Goal: Transaction & Acquisition: Book appointment/travel/reservation

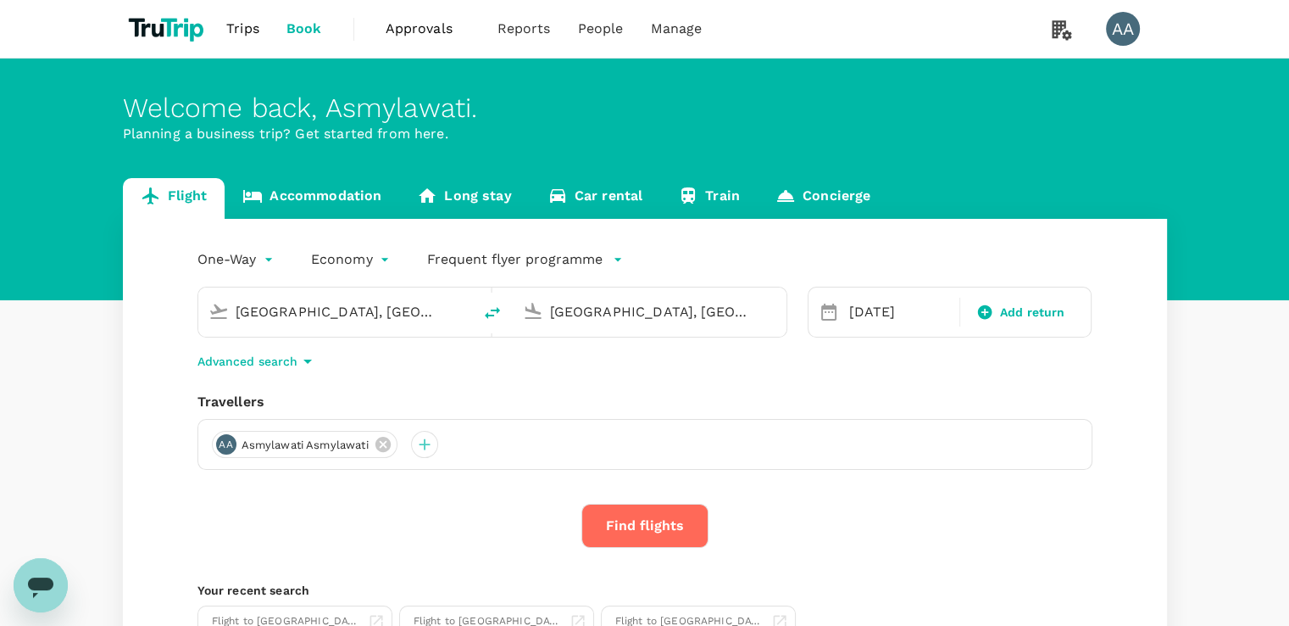
click at [406, 310] on input "[GEOGRAPHIC_DATA], [GEOGRAPHIC_DATA] (any)" at bounding box center [336, 311] width 201 height 26
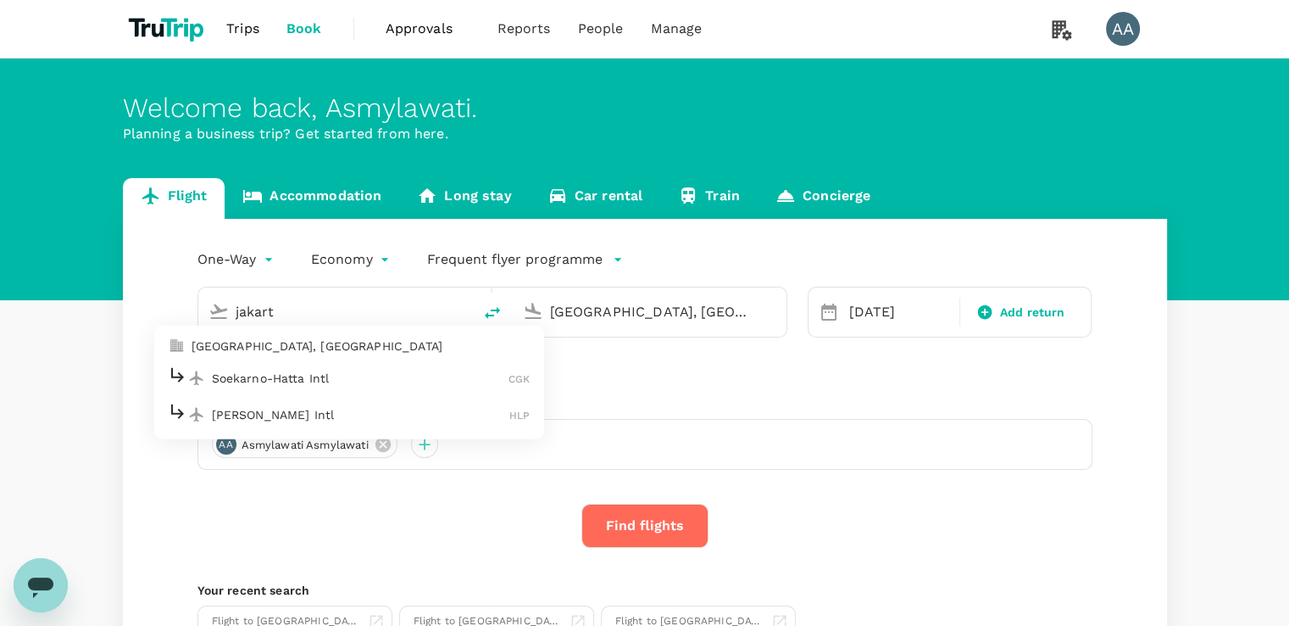
click at [298, 380] on p "Soekarno-Hatta Intl" at bounding box center [361, 378] width 298 height 17
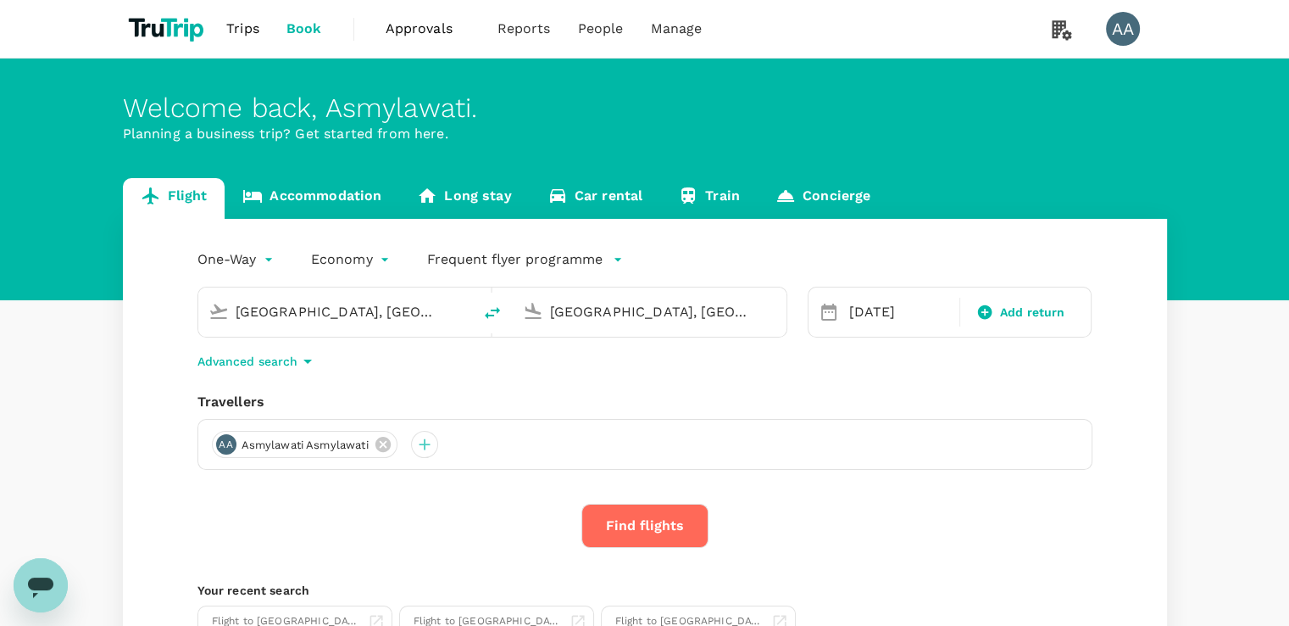
type input "Soekarno-Hatta Intl (CGK)"
click at [593, 320] on input "[GEOGRAPHIC_DATA], [GEOGRAPHIC_DATA] (any)" at bounding box center [650, 311] width 201 height 26
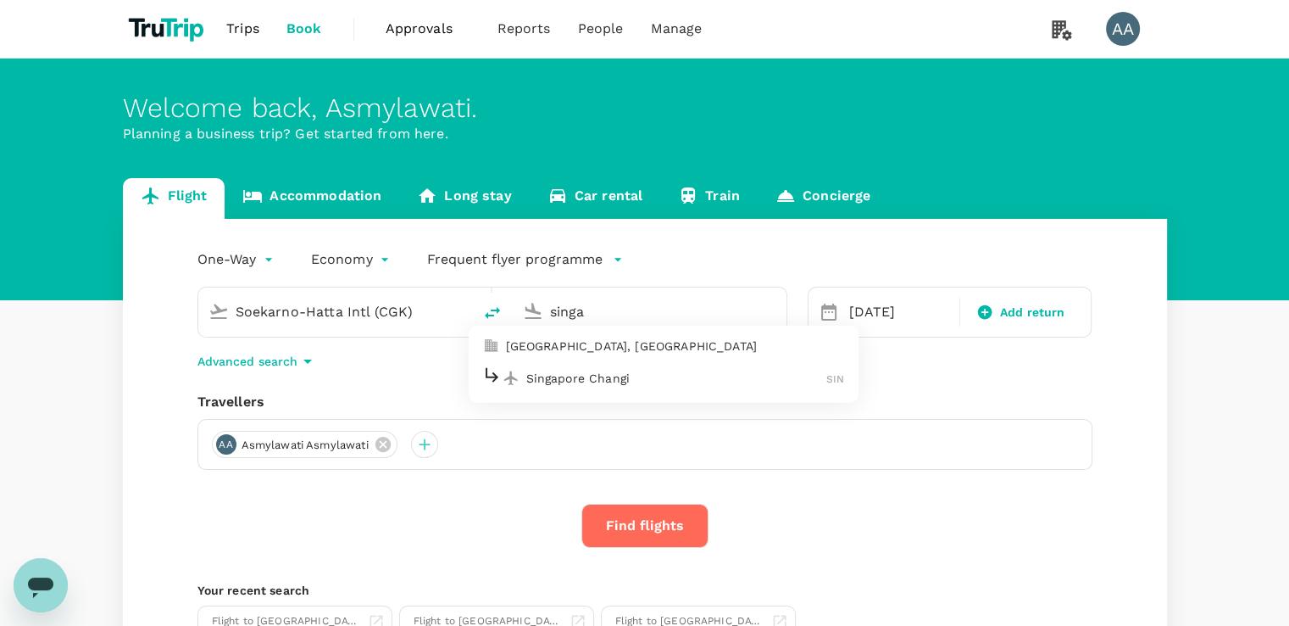
click at [570, 372] on p "Singapore Changi" at bounding box center [676, 378] width 301 height 17
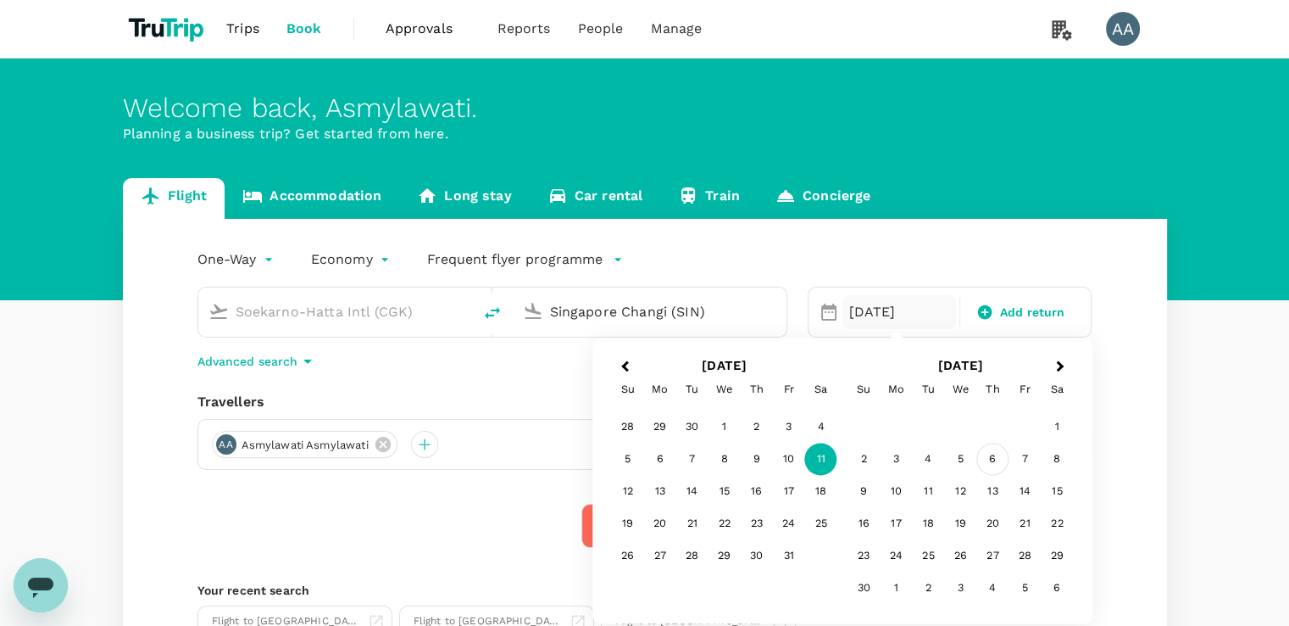
type input "Singapore Changi (SIN)"
click at [995, 459] on div "6" at bounding box center [992, 459] width 32 height 32
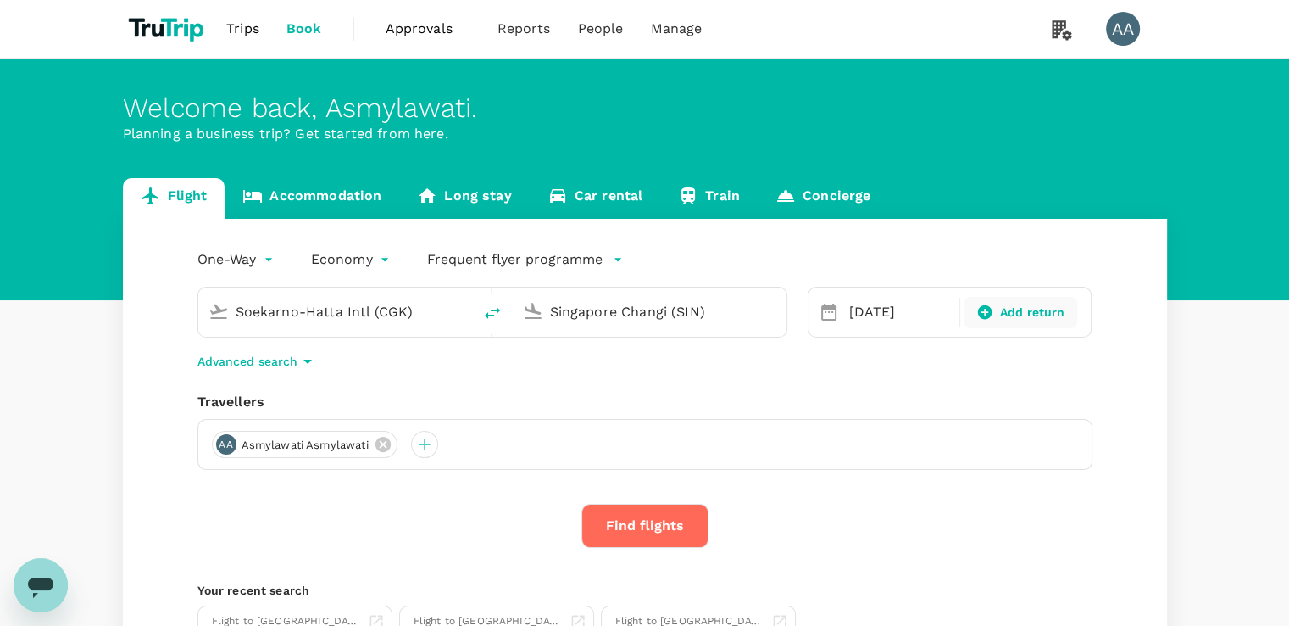
click at [1000, 314] on span "Add return" at bounding box center [1032, 312] width 65 height 18
type input "roundtrip"
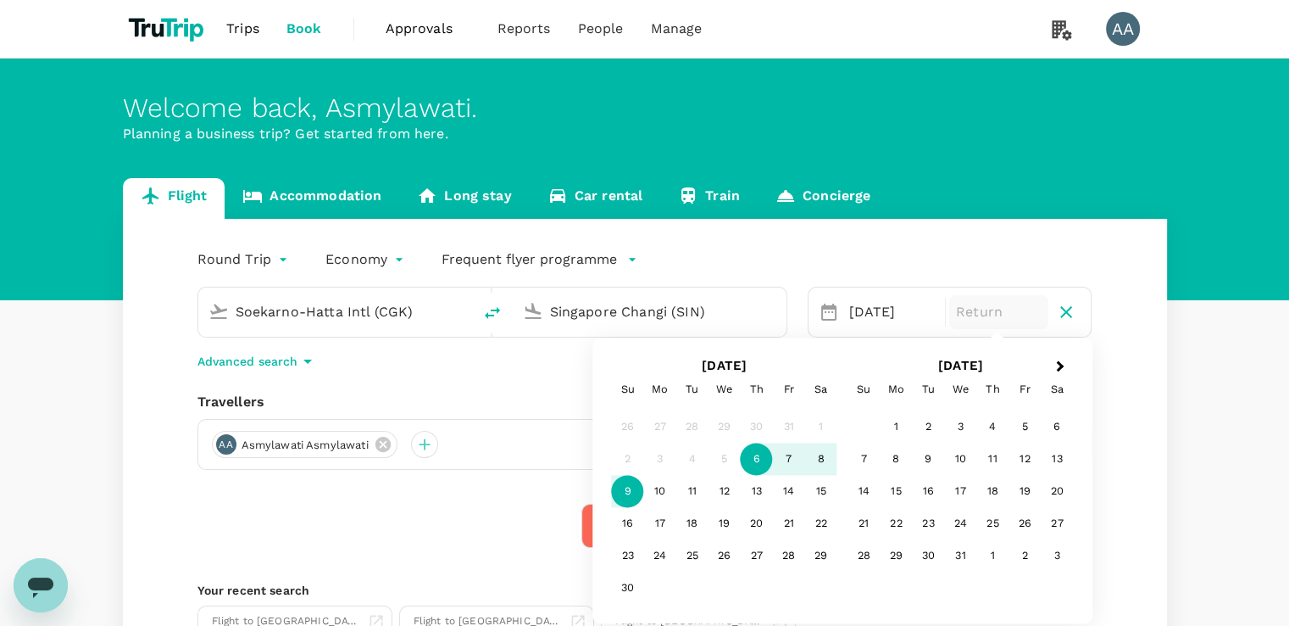
click at [624, 492] on div "9" at bounding box center [628, 492] width 32 height 32
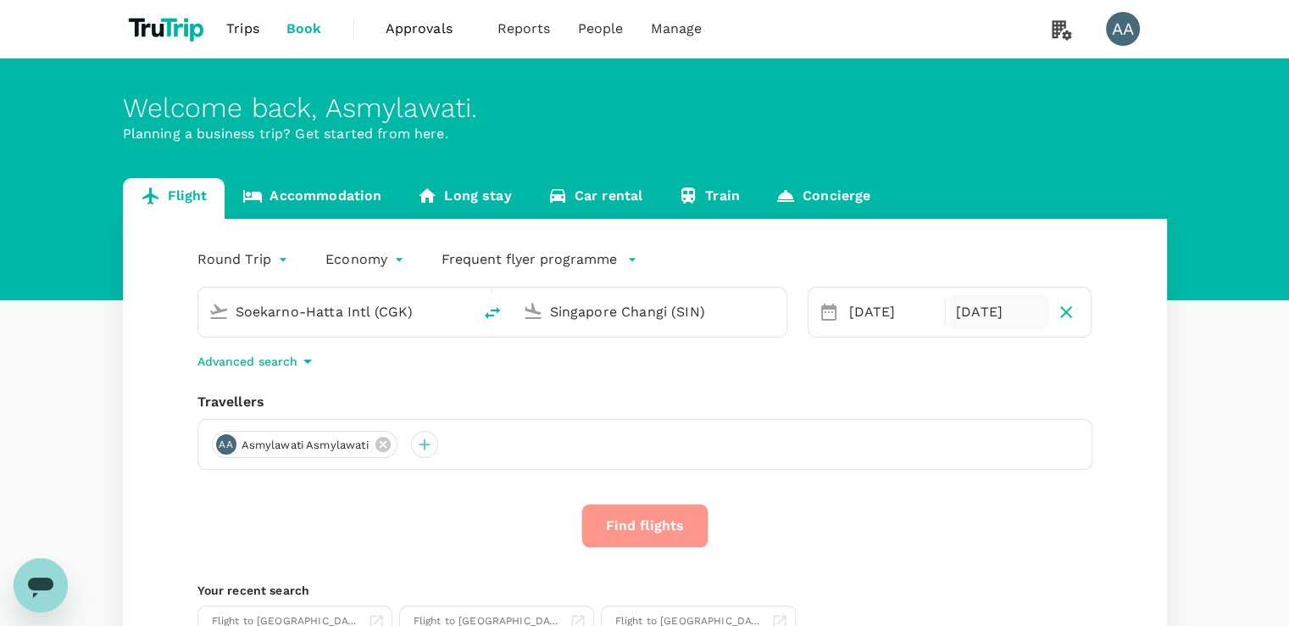
click at [637, 533] on button "Find flights" at bounding box center [644, 525] width 127 height 44
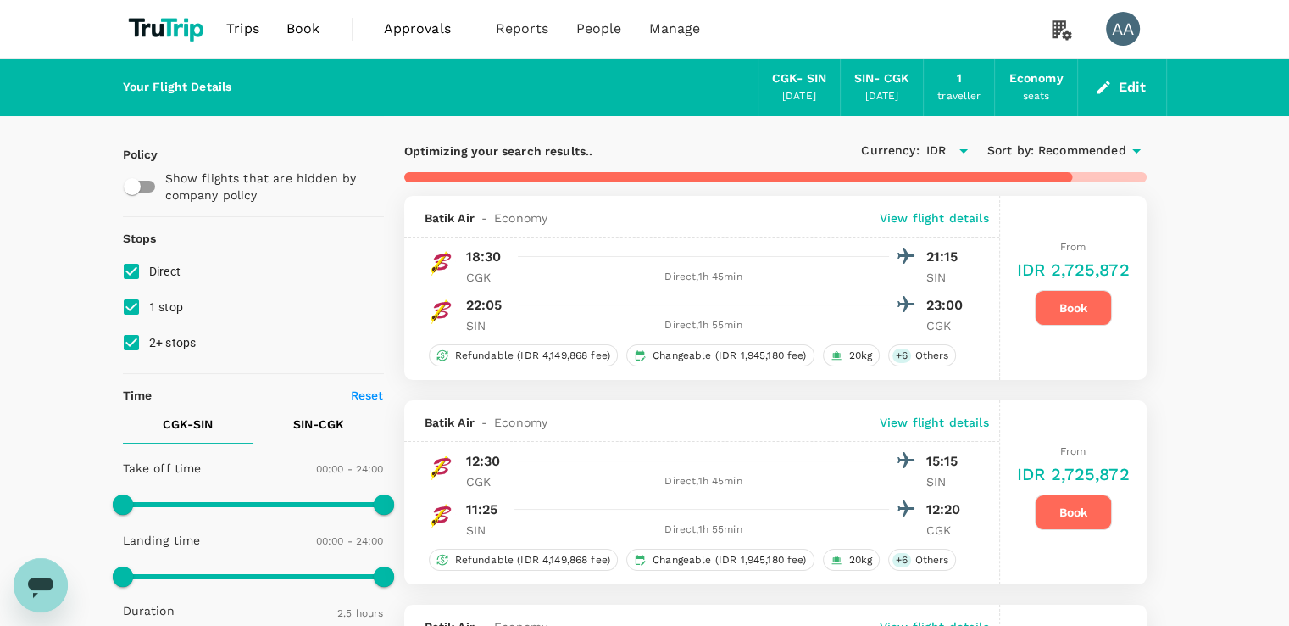
type input "125"
click at [128, 307] on input "1 stop" at bounding box center [132, 307] width 36 height 36
checkbox input "false"
click at [132, 342] on input "2+ stops" at bounding box center [132, 343] width 36 height 36
checkbox input "false"
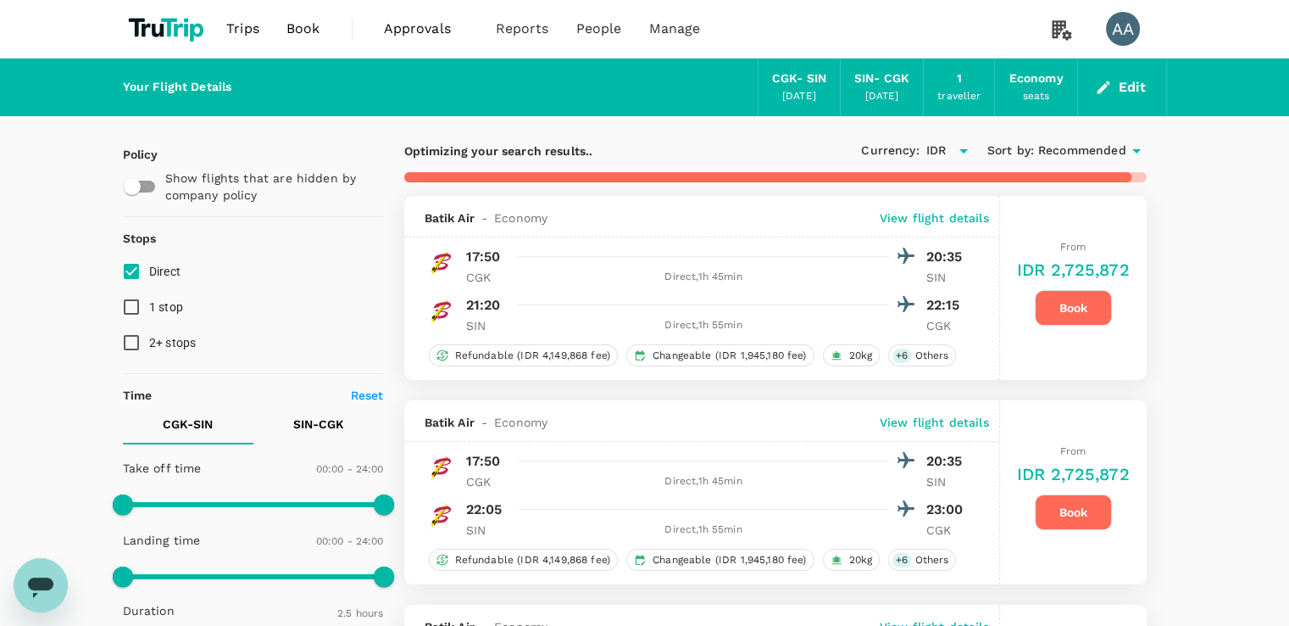
type input "1225"
